Goal: Information Seeking & Learning: Learn about a topic

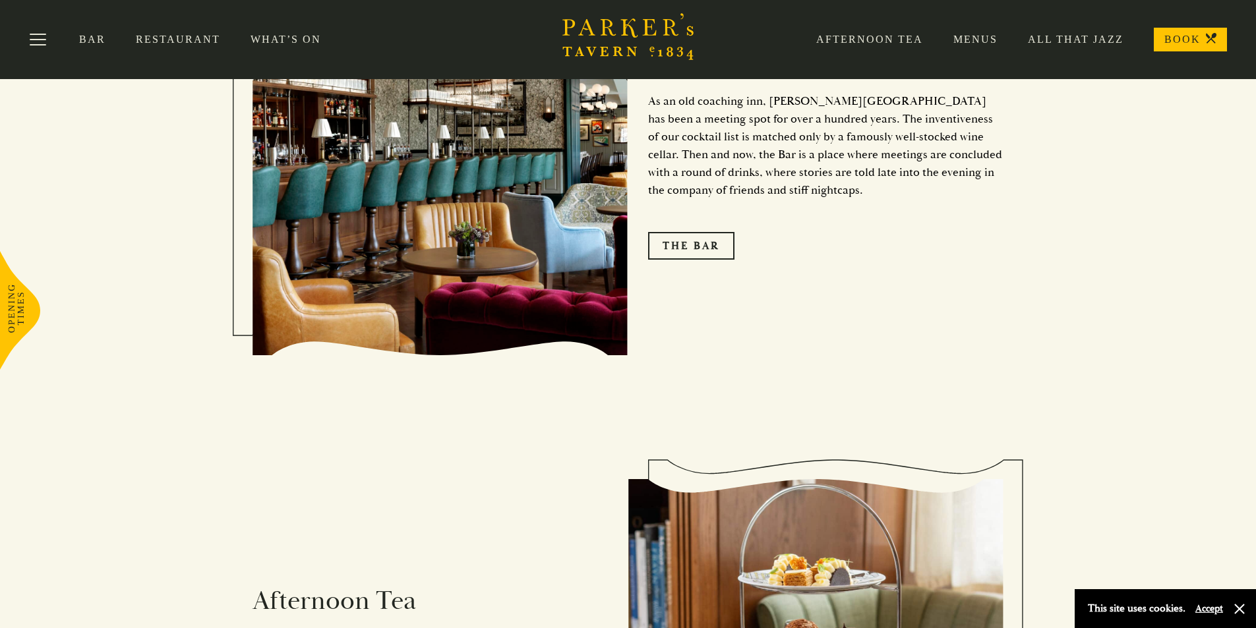
scroll to position [1714, 0]
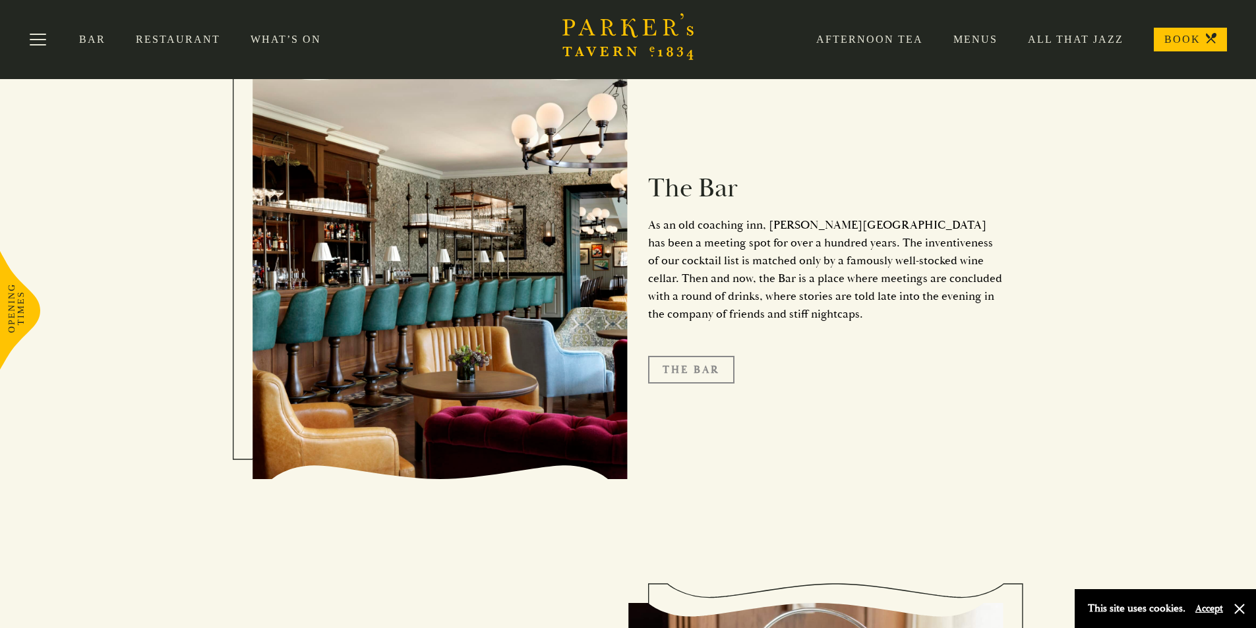
click at [665, 356] on link "The Bar" at bounding box center [691, 370] width 86 height 28
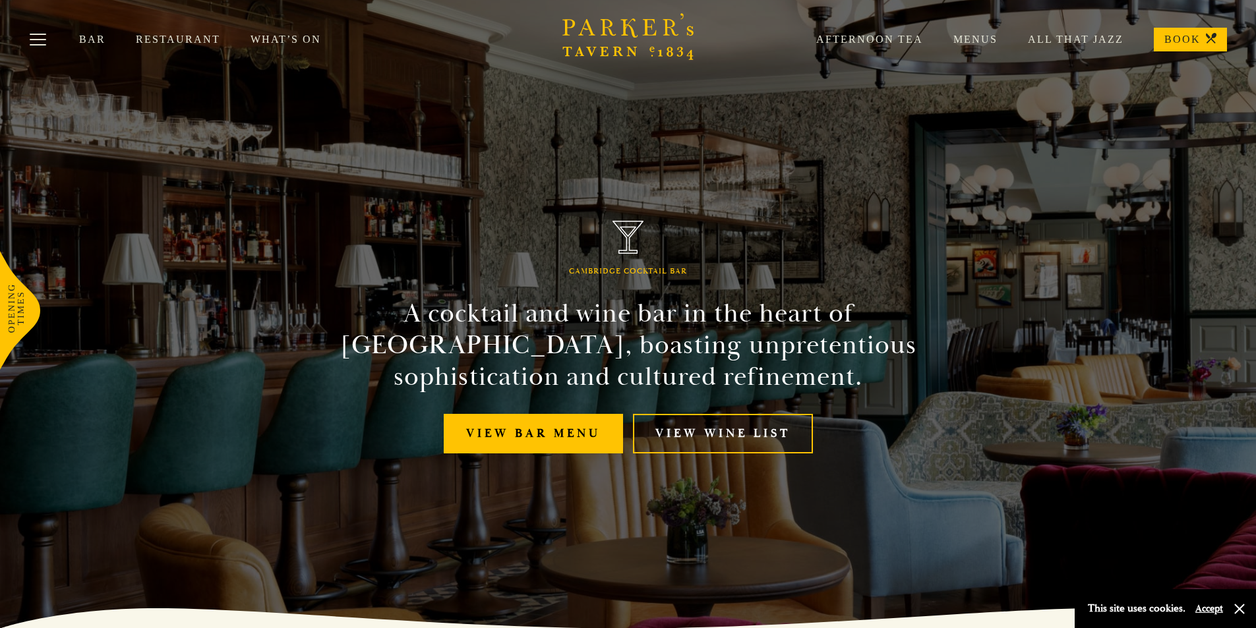
click at [965, 40] on link "Menus" at bounding box center [960, 39] width 74 height 13
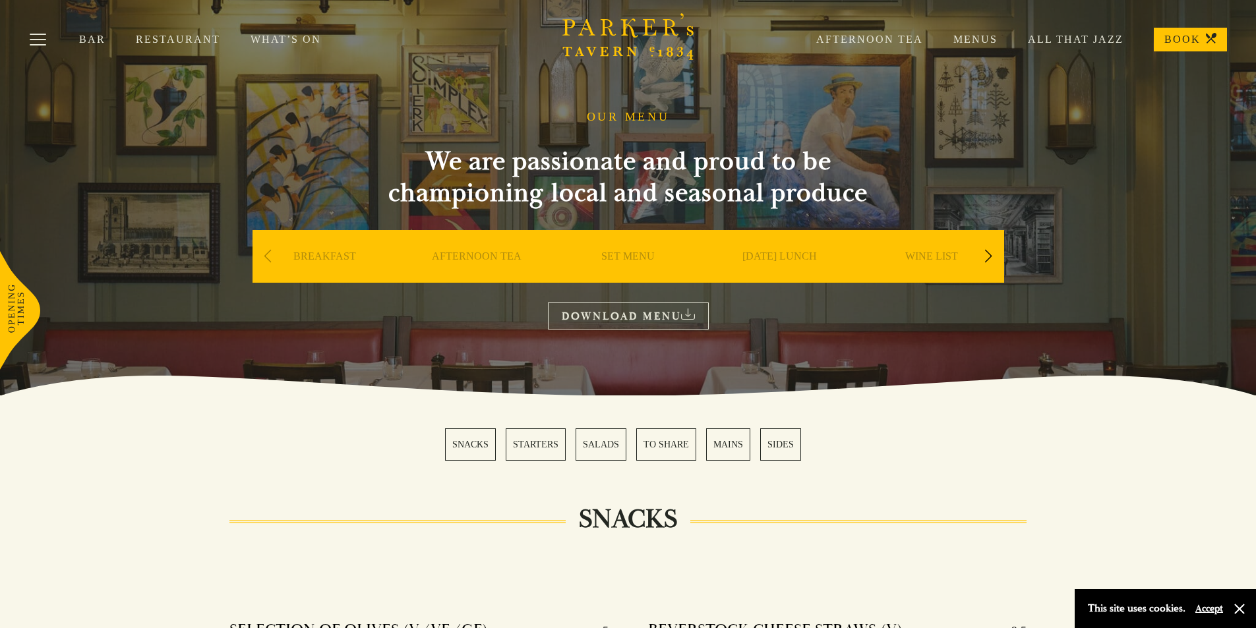
click at [628, 258] on link "SET MENU" at bounding box center [627, 276] width 53 height 53
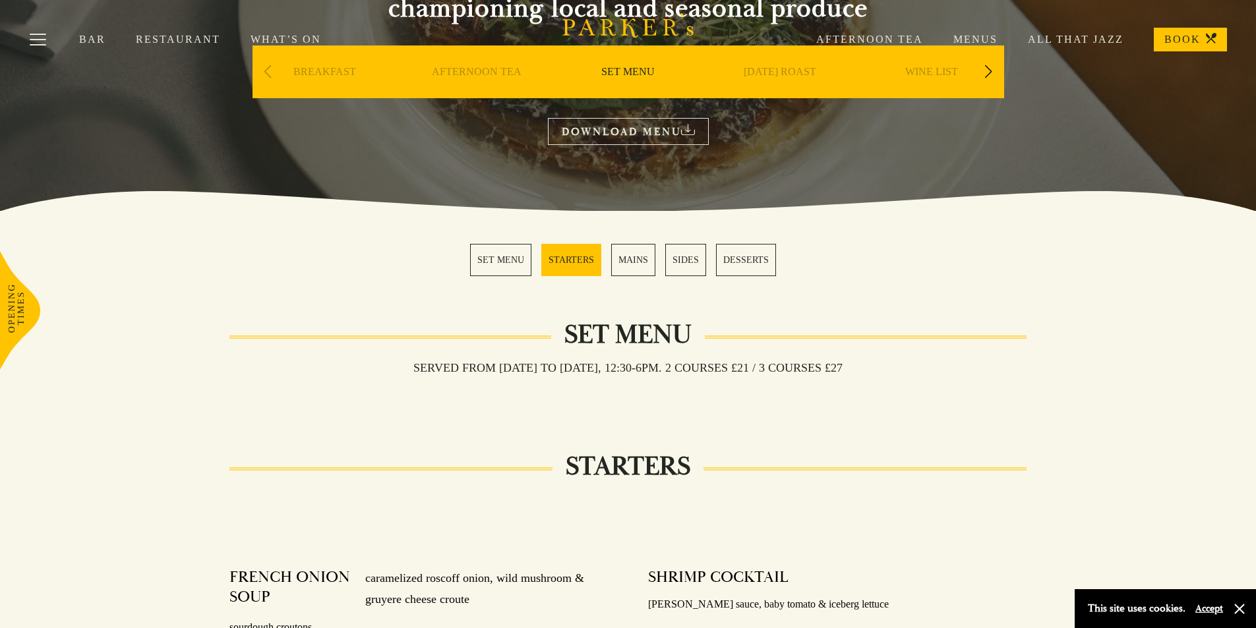
scroll to position [132, 0]
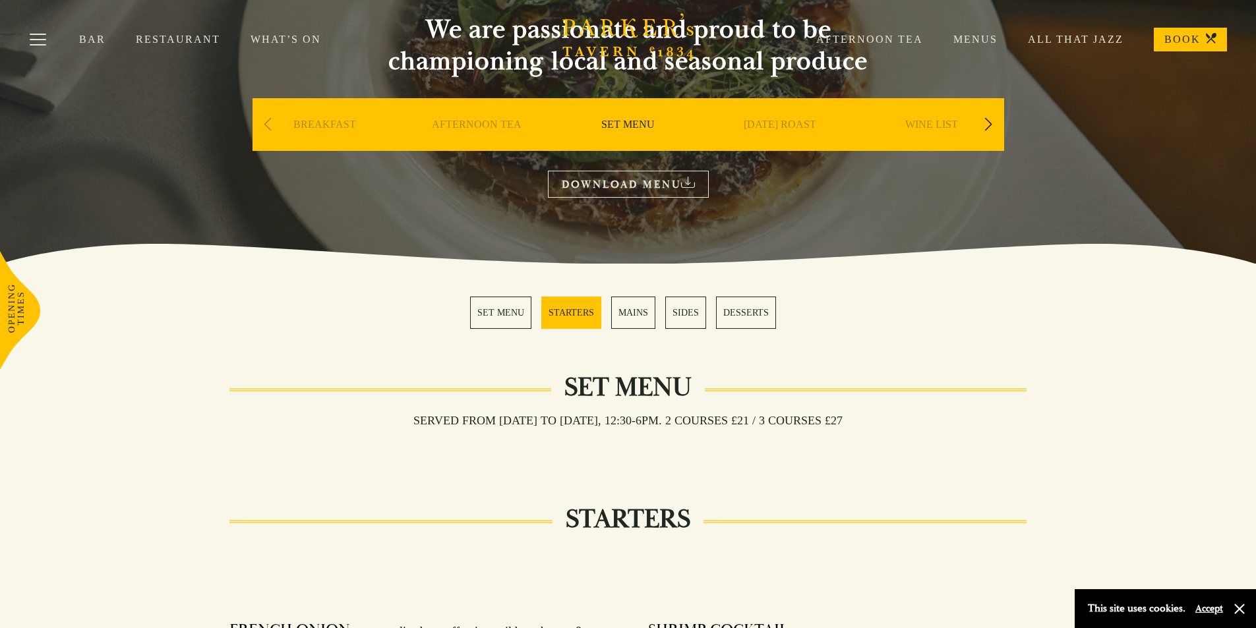
click at [619, 317] on link "MAINS" at bounding box center [633, 313] width 44 height 32
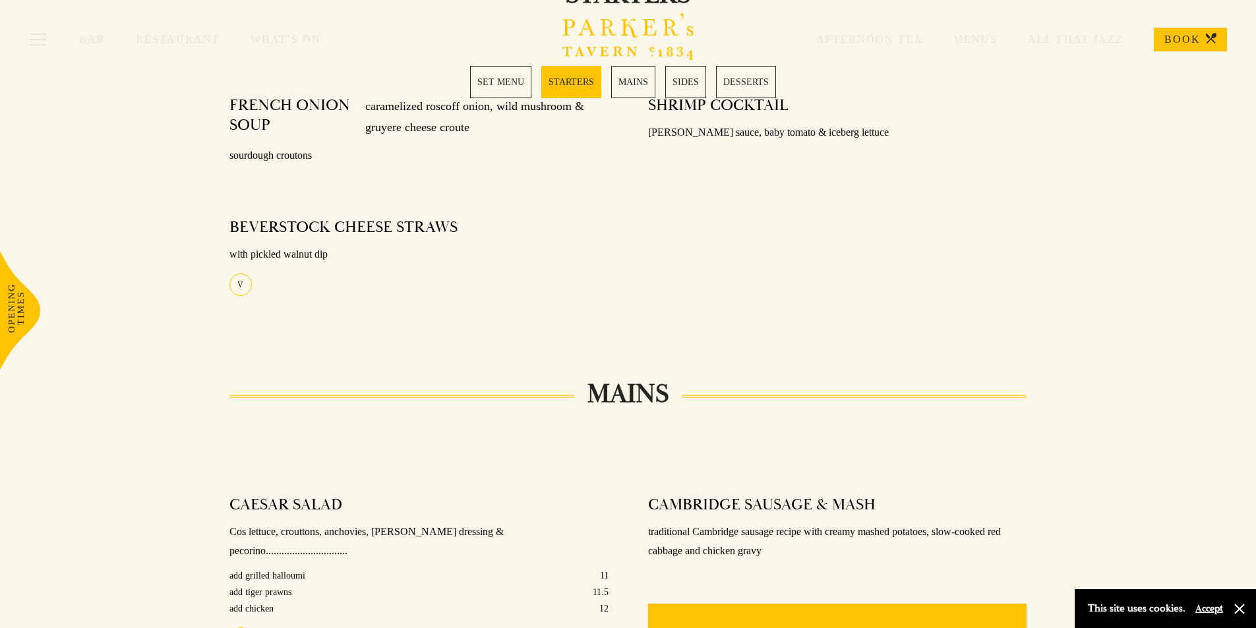
scroll to position [589, 0]
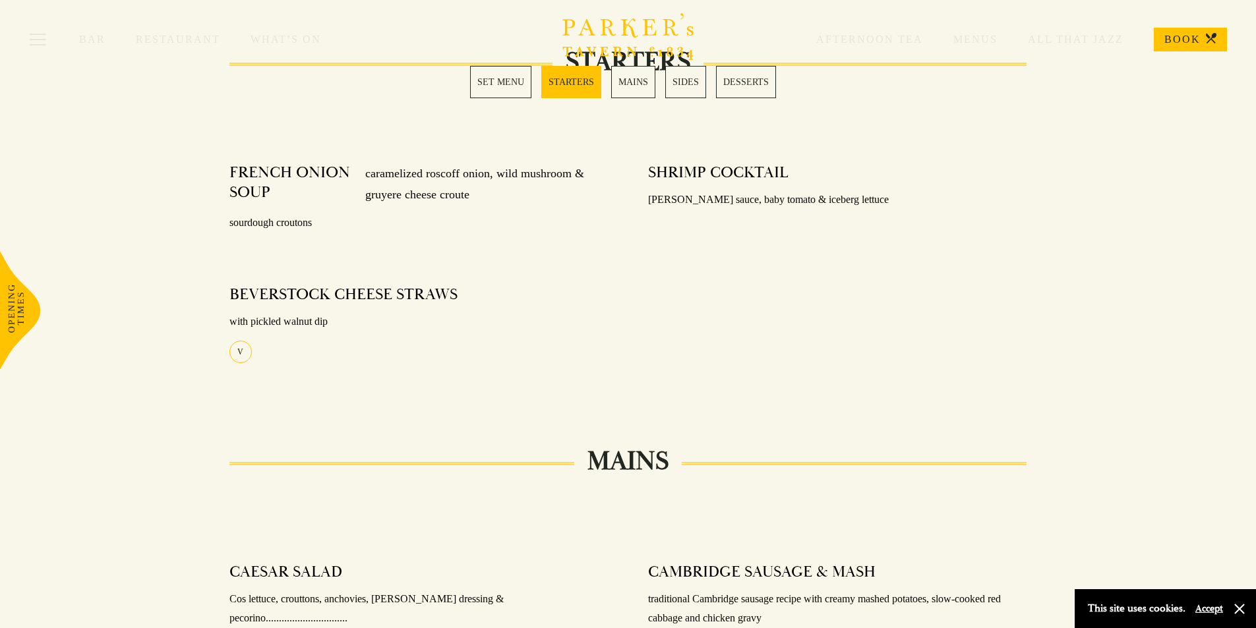
click at [636, 80] on link "MAINS" at bounding box center [633, 82] width 44 height 32
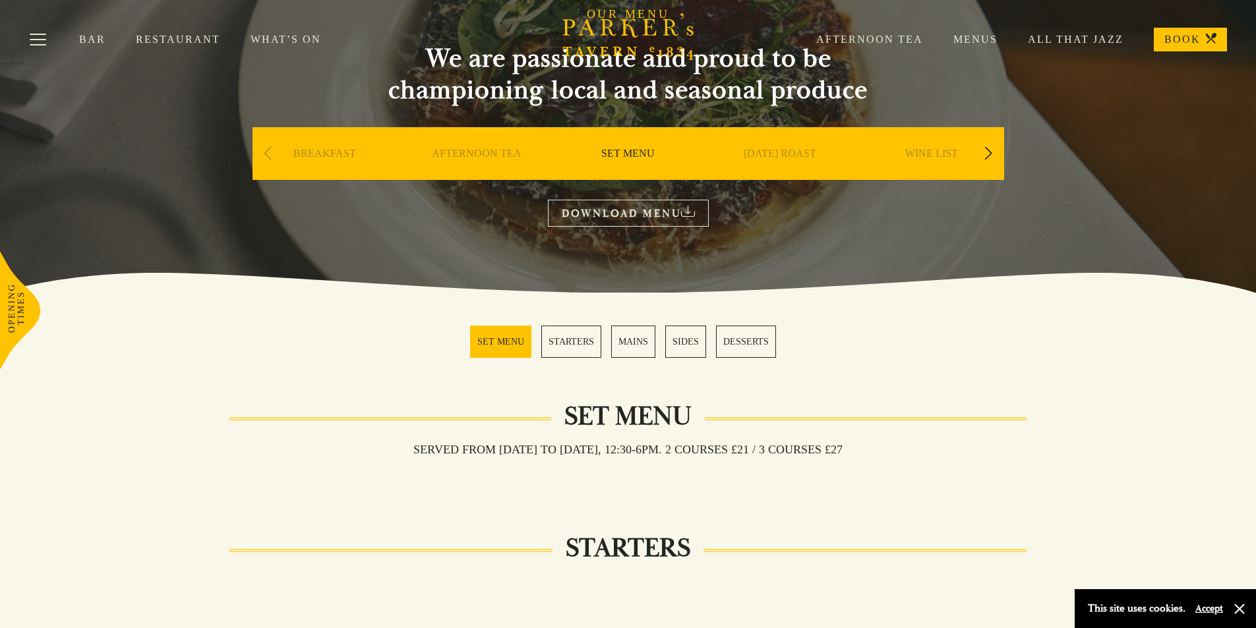
scroll to position [0, 0]
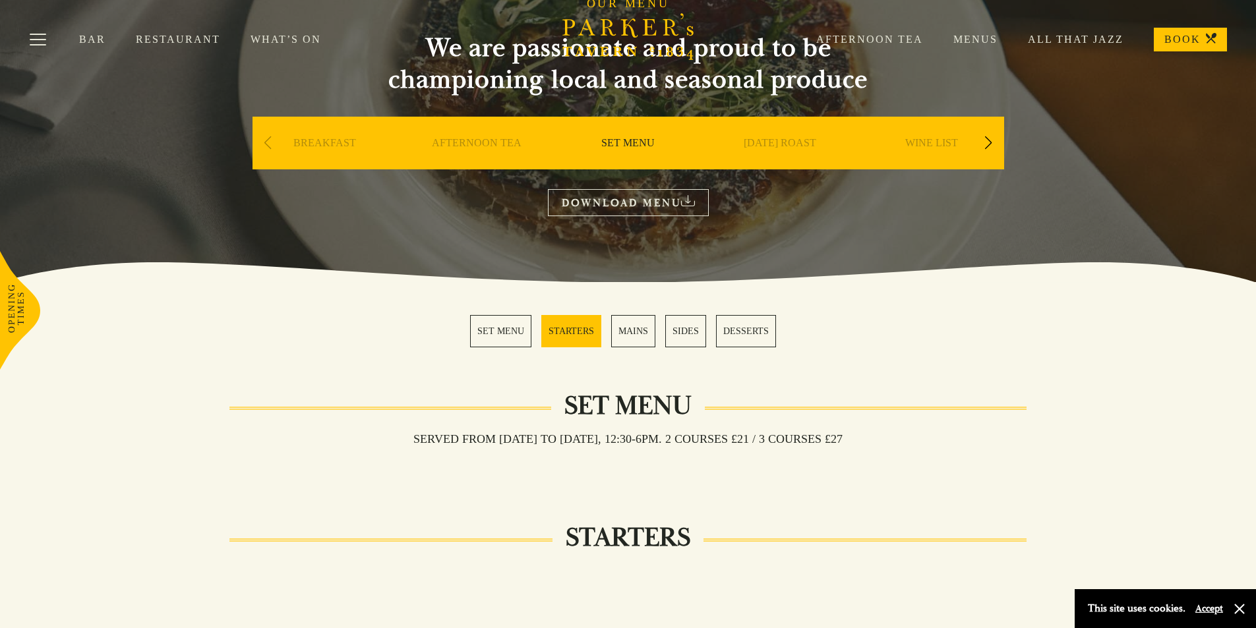
scroll to position [132, 0]
